Goal: Navigation & Orientation: Find specific page/section

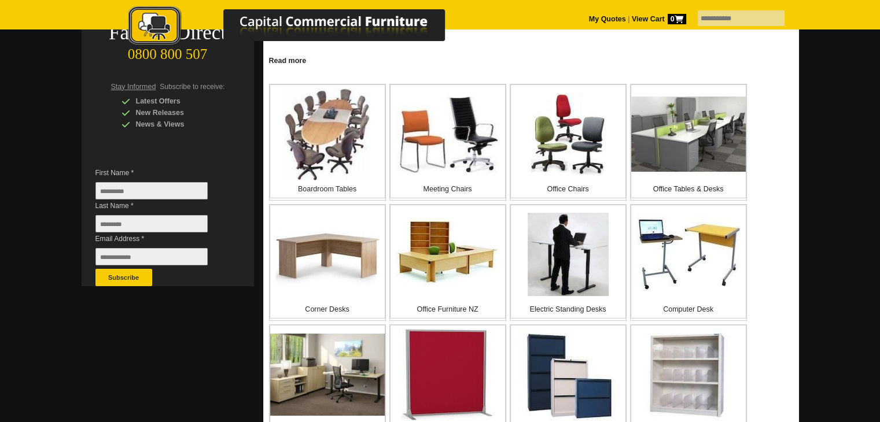
scroll to position [231, 0]
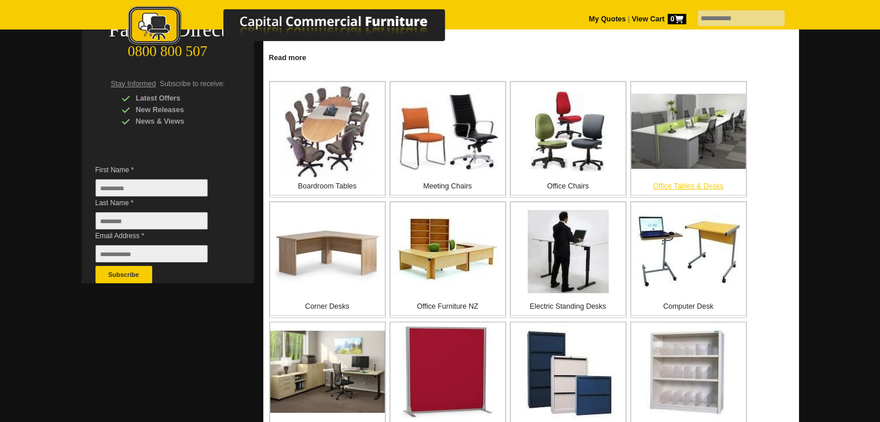
click at [690, 164] on img at bounding box center [688, 132] width 115 height 76
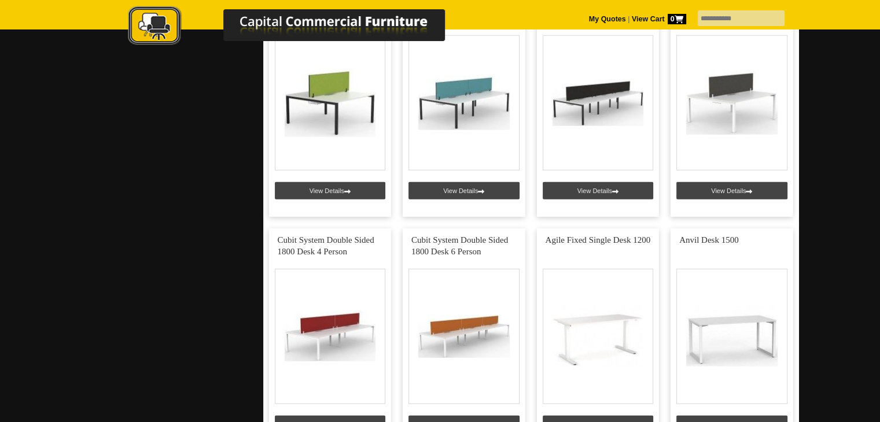
scroll to position [3125, 0]
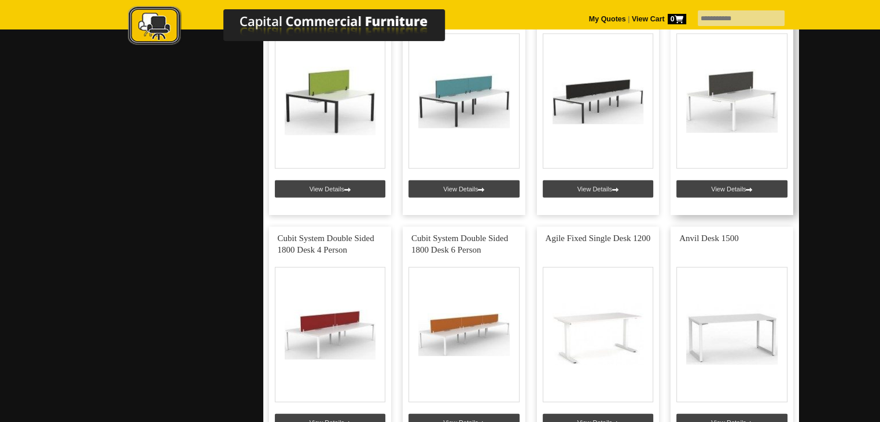
click at [724, 181] on link at bounding box center [732, 104] width 123 height 222
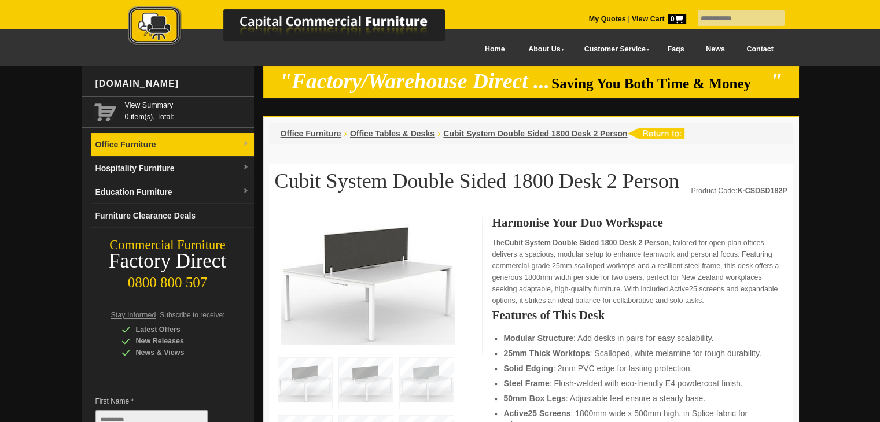
click at [170, 150] on link "Office Furniture" at bounding box center [172, 145] width 163 height 24
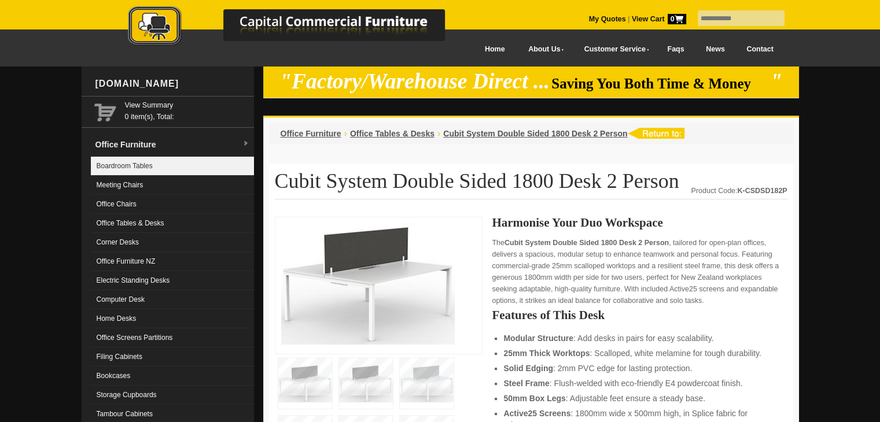
click at [153, 165] on link "Boardroom Tables" at bounding box center [172, 166] width 163 height 19
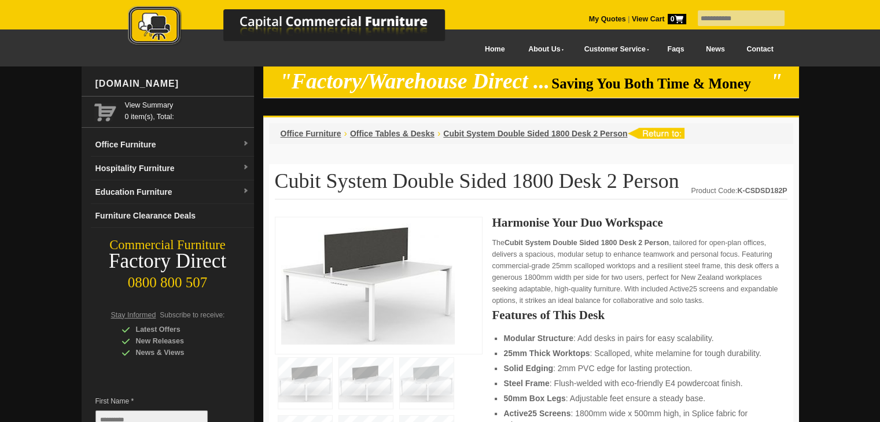
click at [153, 165] on link "Hospitality Furniture" at bounding box center [172, 169] width 163 height 24
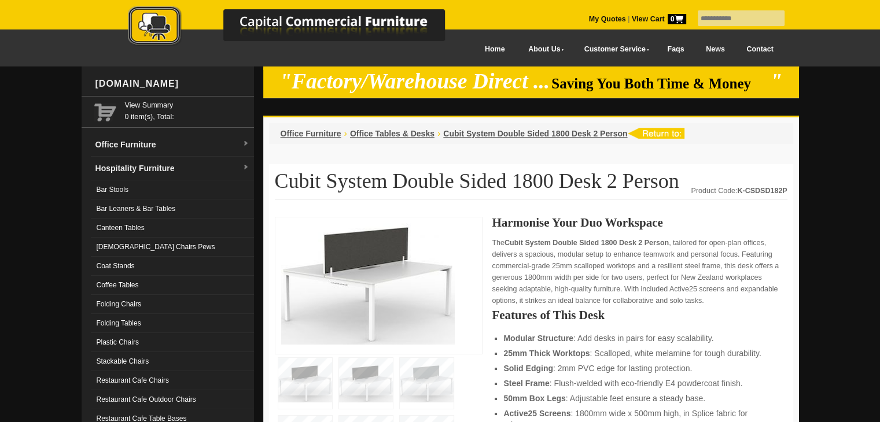
click at [153, 165] on link "Hospitality Furniture" at bounding box center [172, 169] width 163 height 24
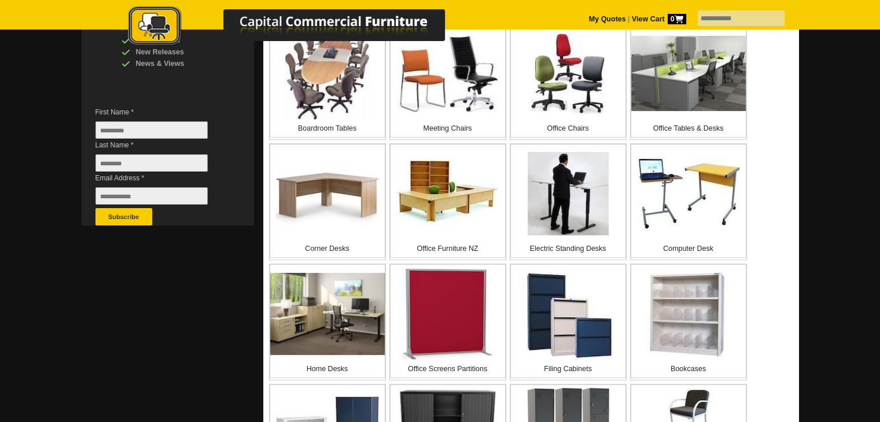
scroll to position [116, 0]
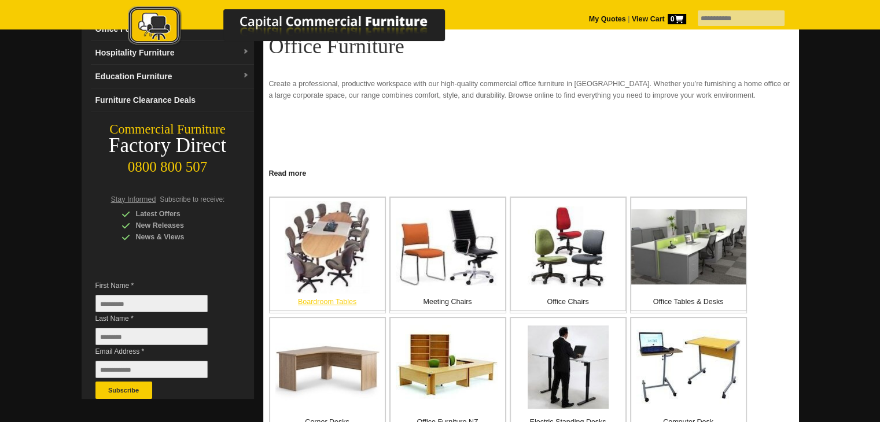
click at [315, 248] on img at bounding box center [327, 247] width 85 height 92
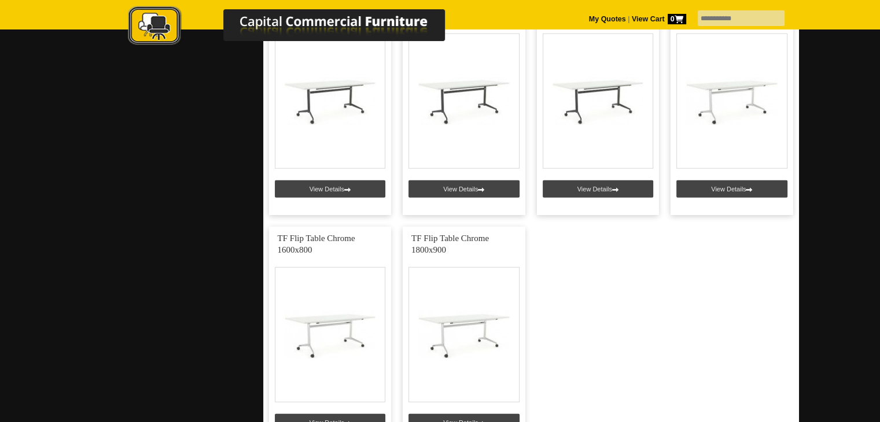
scroll to position [3472, 0]
